Goal: Information Seeking & Learning: Learn about a topic

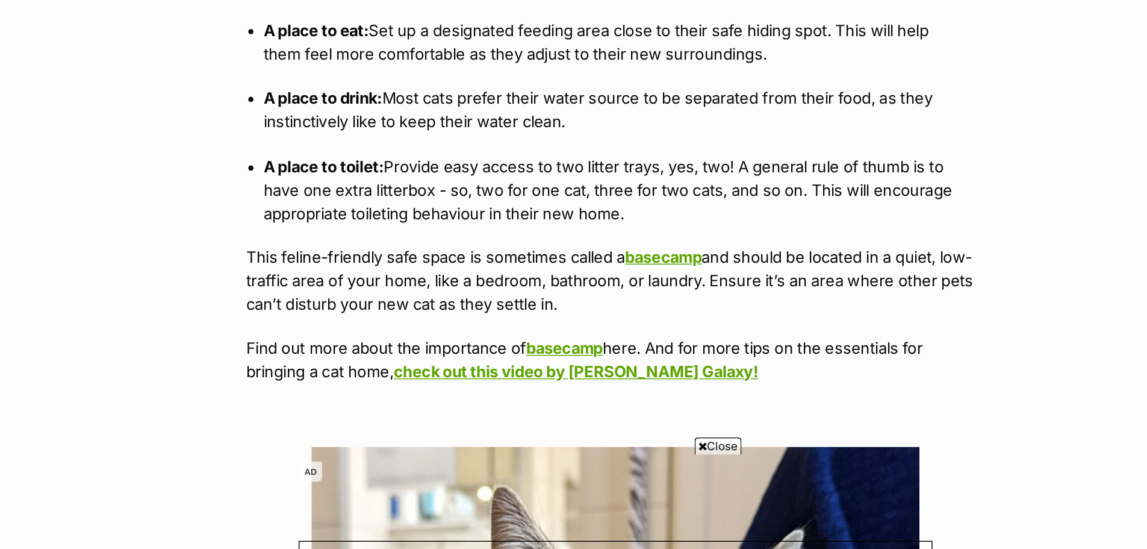
scroll to position [1487, 0]
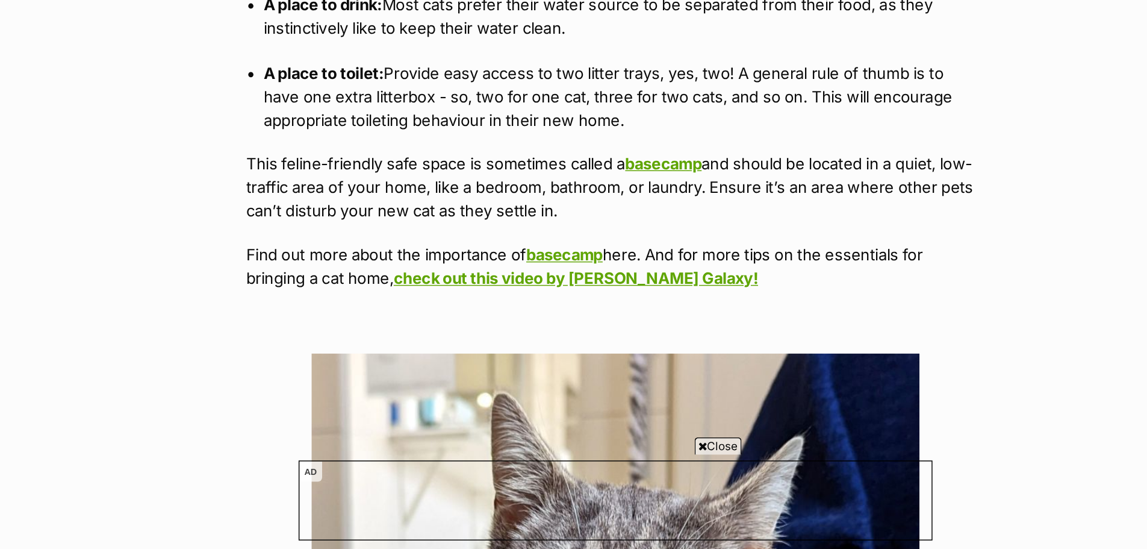
click at [640, 476] on span "Close" at bounding box center [645, 477] width 33 height 12
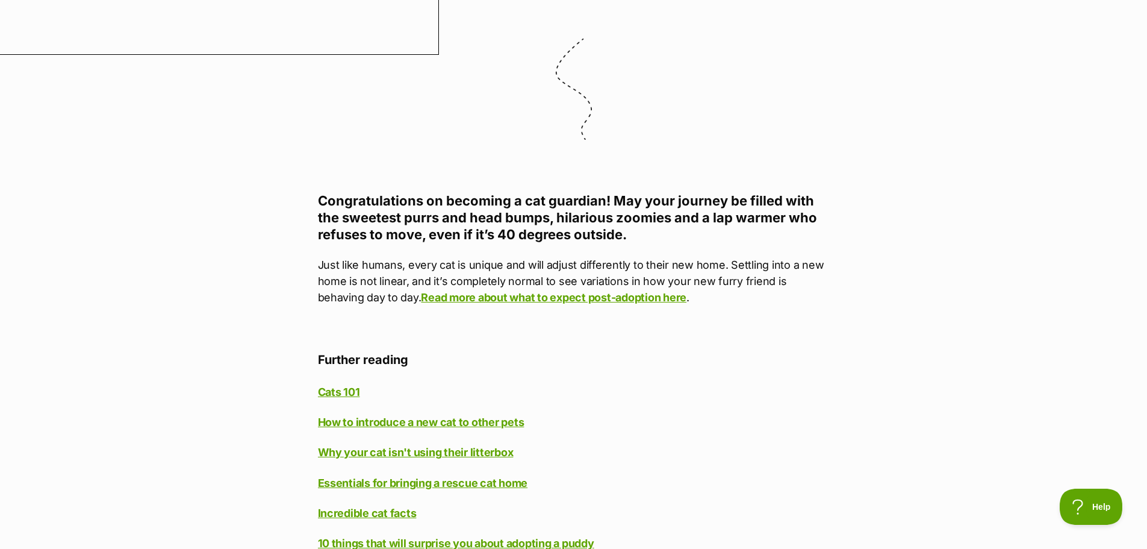
scroll to position [5292, 0]
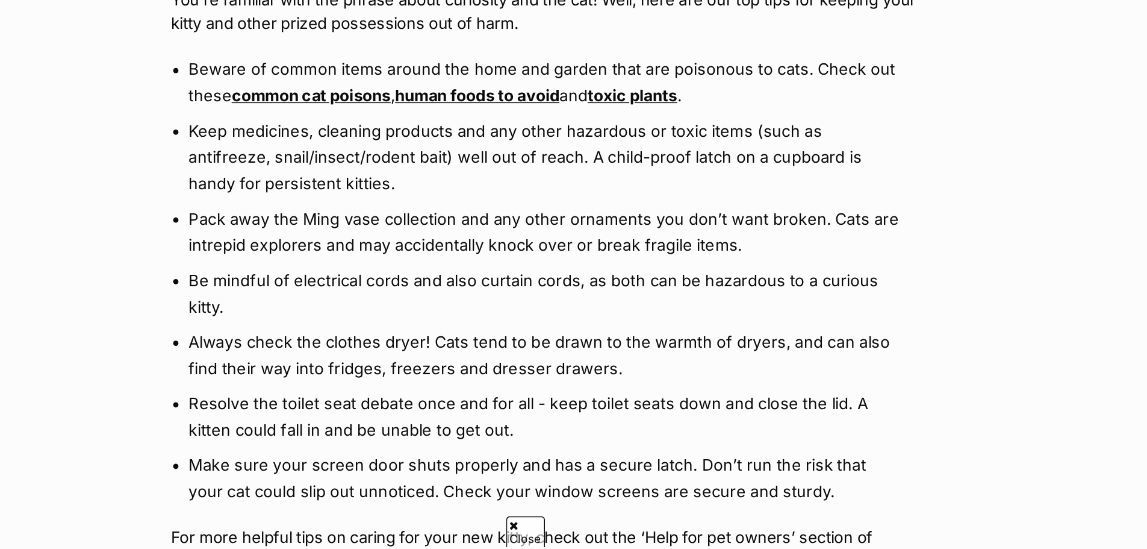
scroll to position [496, 0]
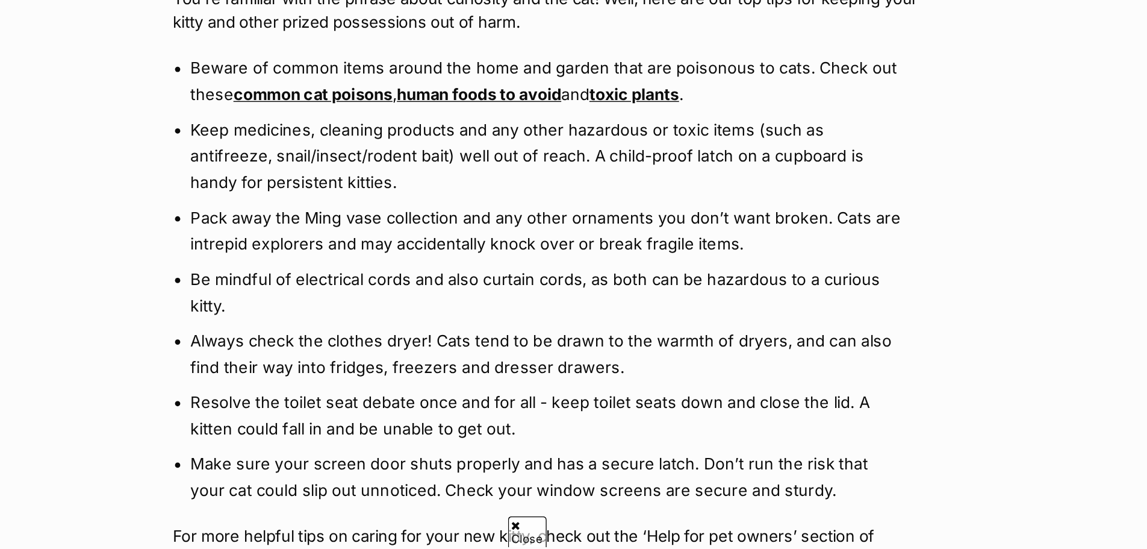
click at [406, 243] on li "Beware of common items around the home and garden that are poisonous to cats. C…" at bounding box center [574, 228] width 488 height 36
click at [395, 248] on ul "Beware of common items around the home and garden that are poisonous to cats. C…" at bounding box center [574, 363] width 512 height 307
click at [393, 243] on li "Beware of common items around the home and garden that are poisonous to cats. C…" at bounding box center [574, 228] width 488 height 36
click at [391, 242] on link "common cat poisons" at bounding box center [414, 237] width 109 height 13
click at [500, 234] on link "human foods to avoid" at bounding box center [528, 237] width 113 height 13
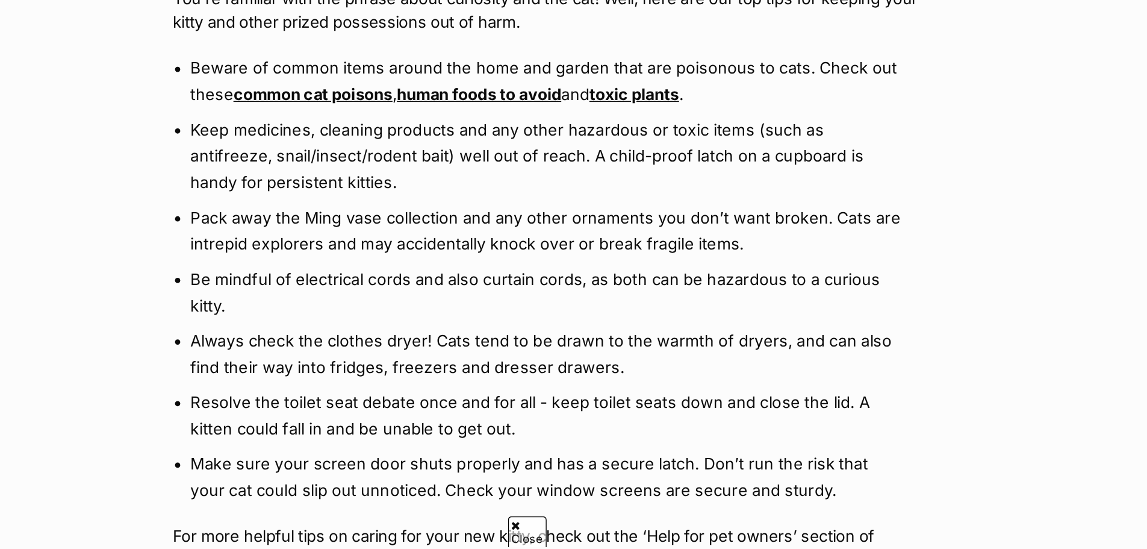
drag, startPoint x: 475, startPoint y: 236, endPoint x: 593, endPoint y: 235, distance: 118.0
click at [593, 235] on li "Beware of common items around the home and garden that are poisonous to cats. C…" at bounding box center [574, 228] width 488 height 36
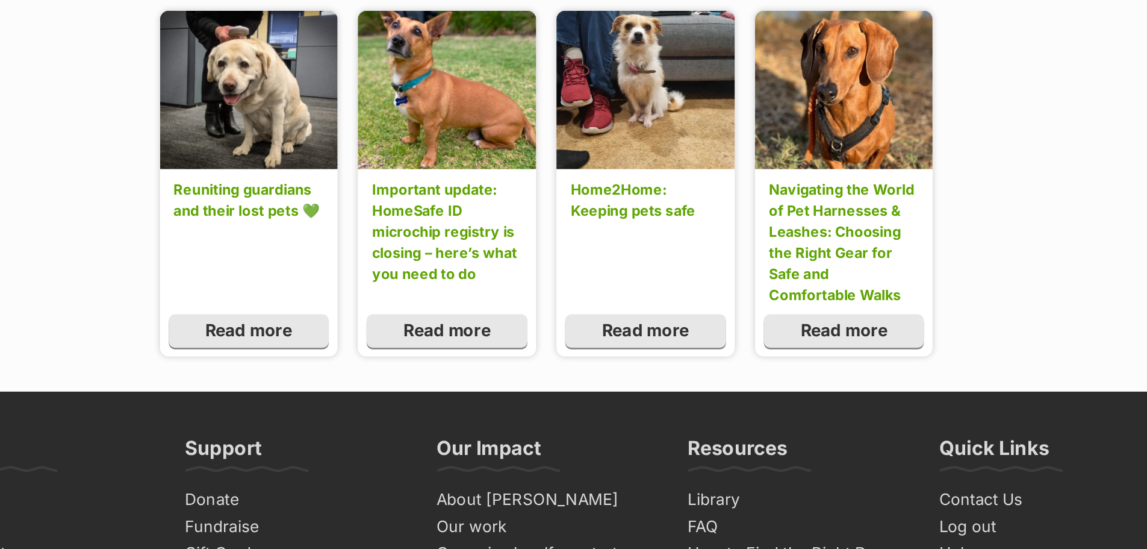
scroll to position [1197, 0]
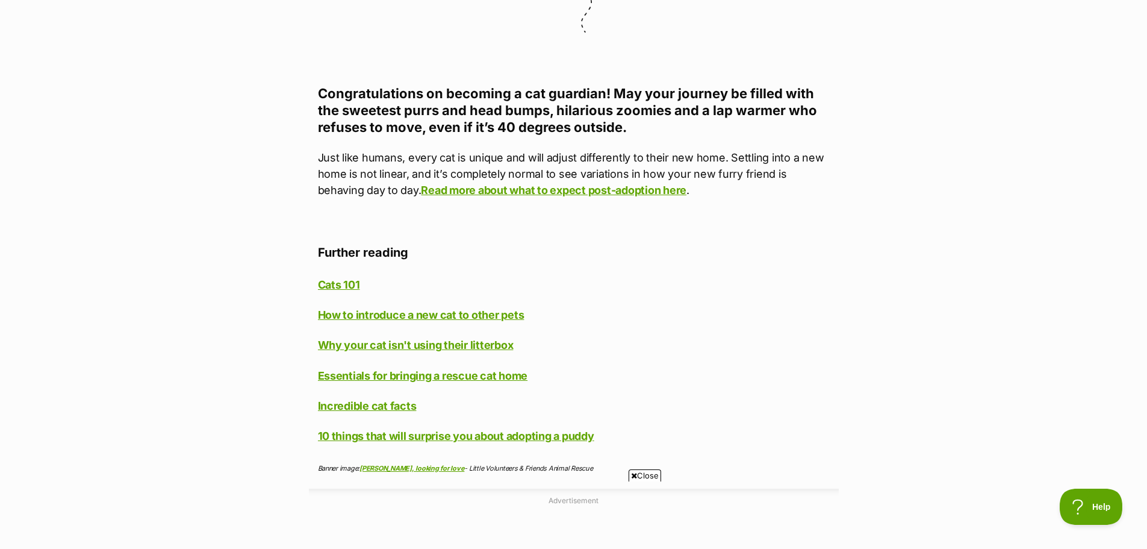
click at [645, 476] on span "Close" at bounding box center [645, 475] width 33 height 12
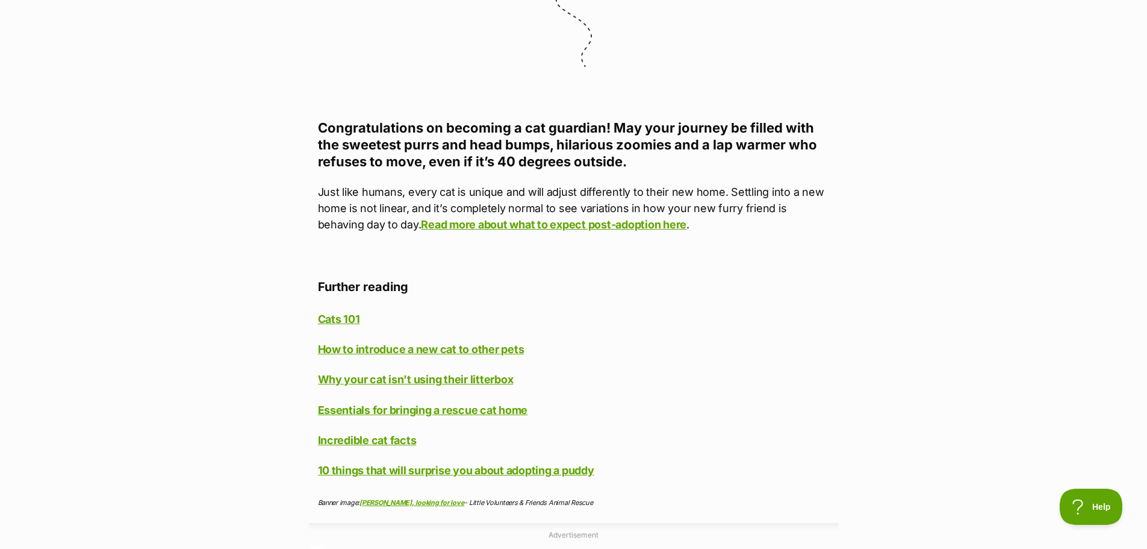
scroll to position [5484, 0]
